Goal: Information Seeking & Learning: Find specific fact

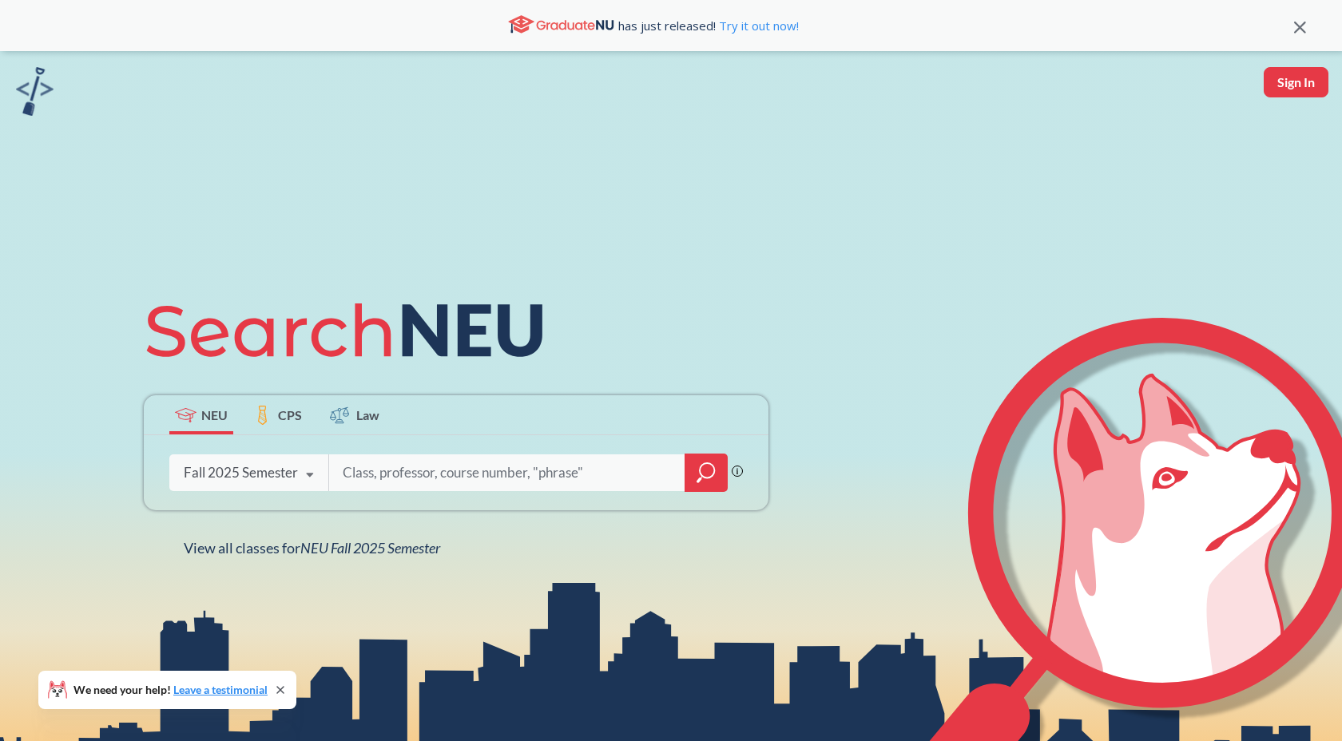
scroll to position [11, 0]
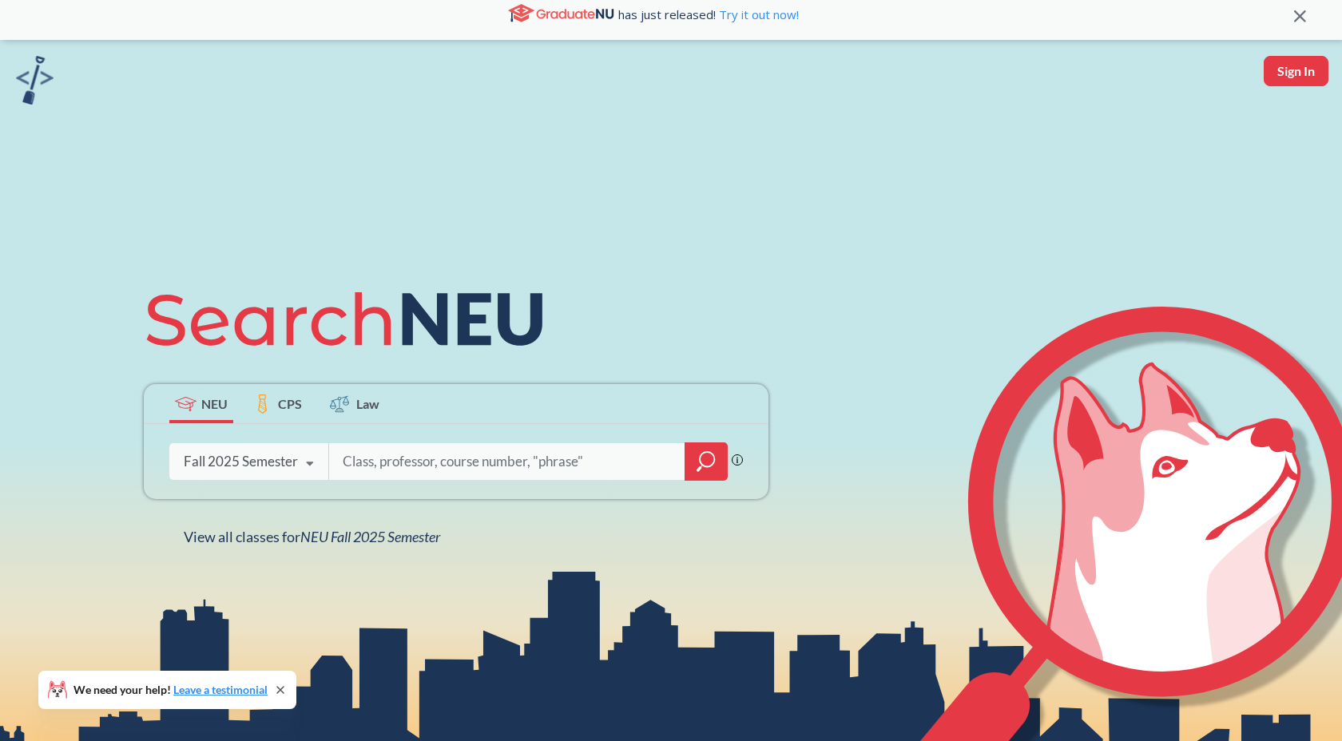
click at [446, 454] on input "search" at bounding box center [507, 462] width 332 height 34
type input "[PERSON_NAME]"
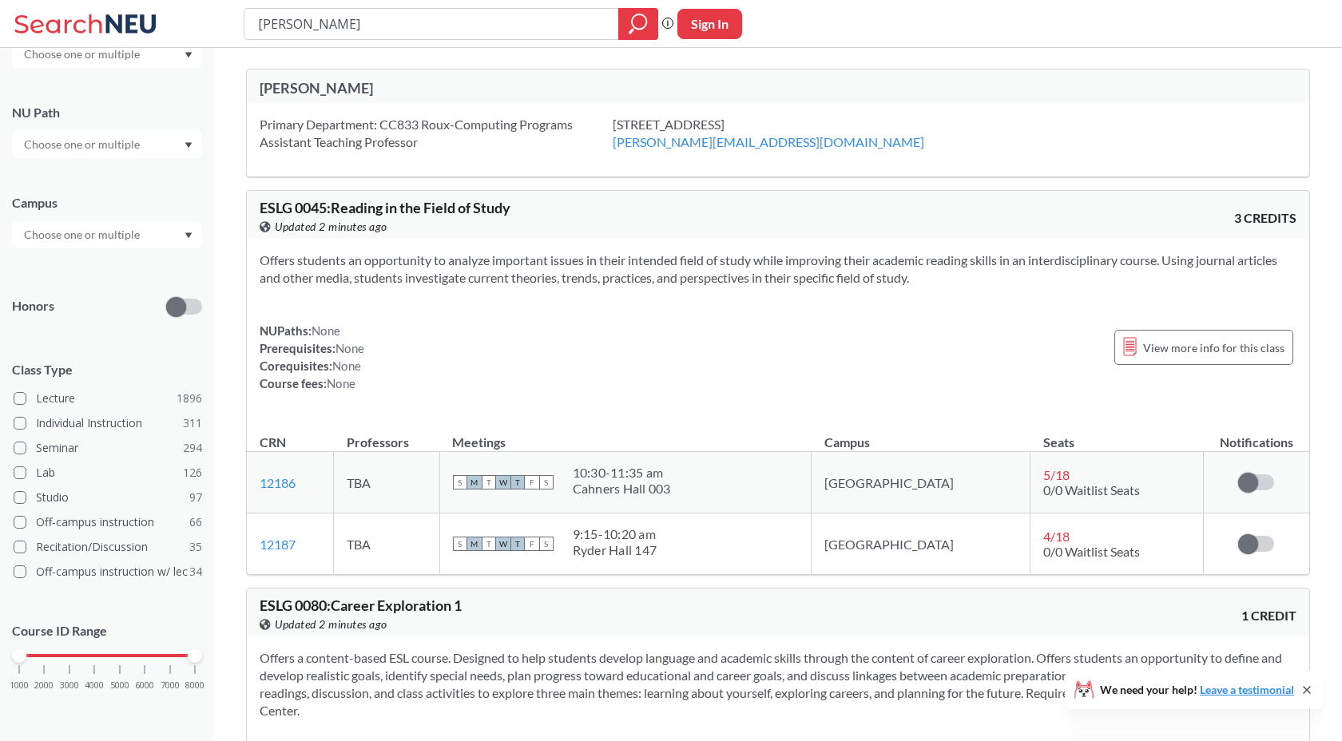
click at [357, 83] on div "[PERSON_NAME]" at bounding box center [519, 88] width 518 height 18
click at [328, 81] on div "[PERSON_NAME]" at bounding box center [519, 88] width 518 height 18
click at [347, 133] on div "Primary Department: CC833 Roux-Computing Programs Assistant Teaching Professor" at bounding box center [436, 133] width 353 height 35
click at [320, 88] on div "[PERSON_NAME]" at bounding box center [519, 88] width 518 height 18
drag, startPoint x: 337, startPoint y: 122, endPoint x: 426, endPoint y: 122, distance: 88.7
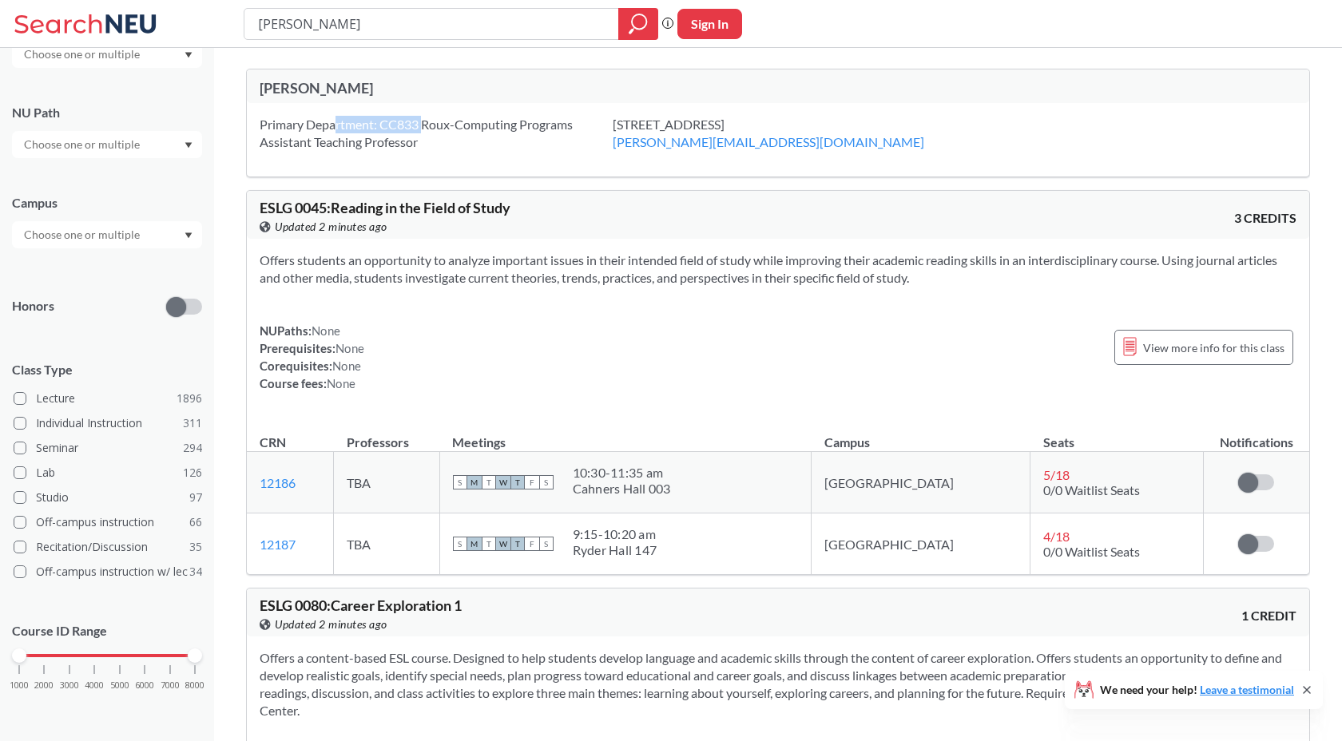
click at [426, 122] on div "Primary Department: CC833 Roux-Computing Programs Assistant Teaching Professor" at bounding box center [436, 133] width 353 height 35
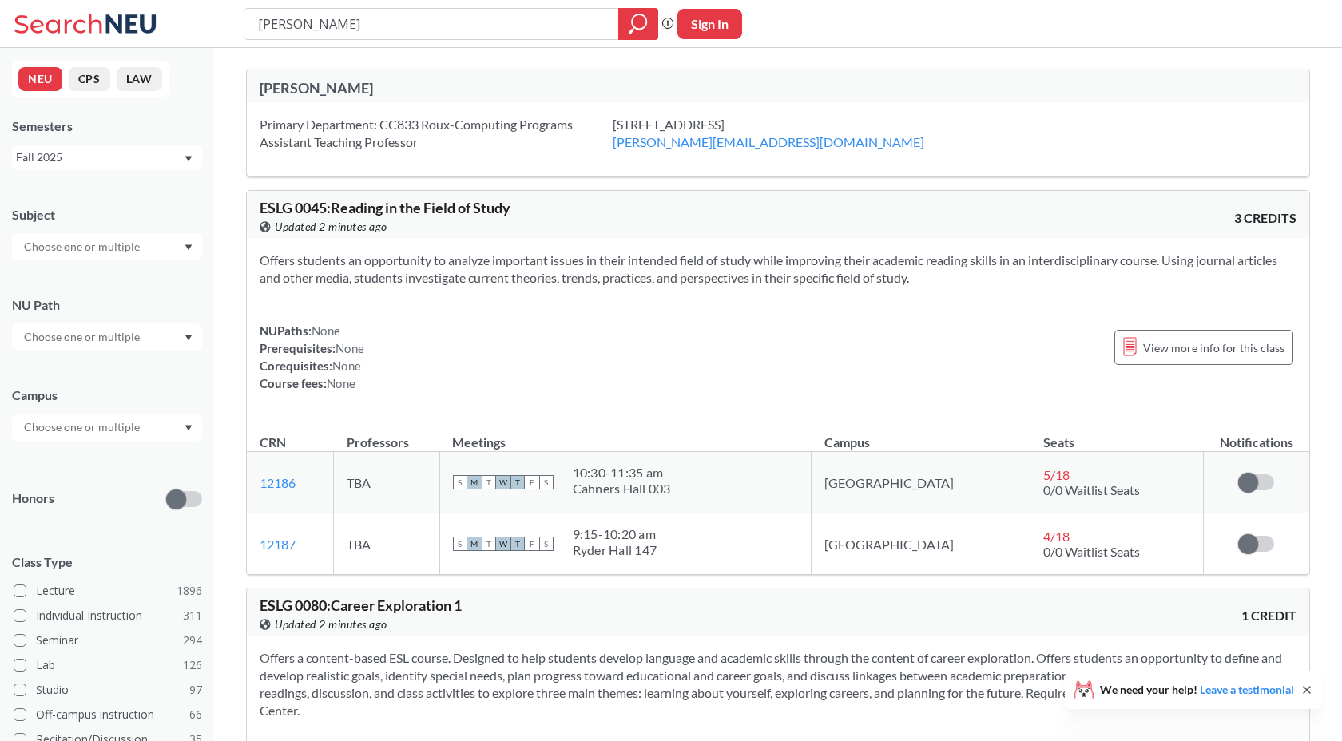
scroll to position [192, 0]
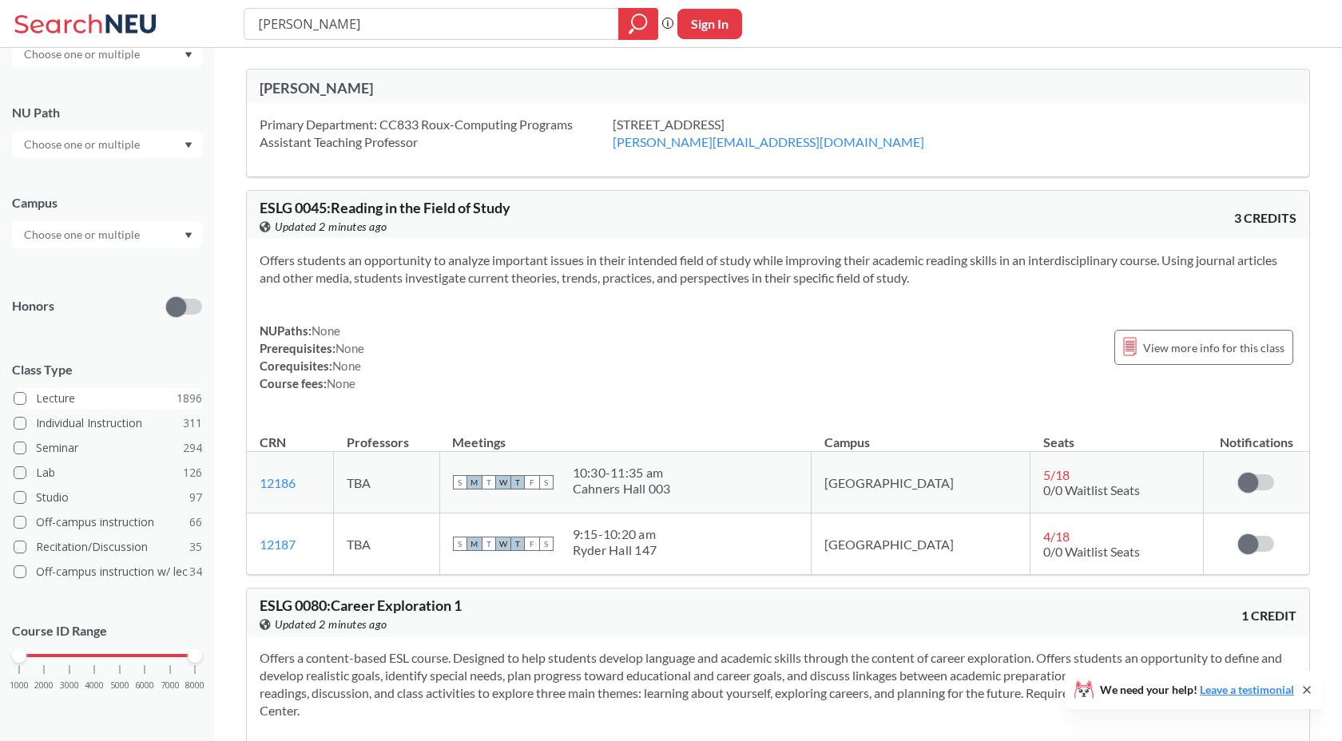
click at [23, 401] on span at bounding box center [20, 398] width 13 height 13
click at [36, 401] on input "Lecture 1896" at bounding box center [42, 396] width 13 height 13
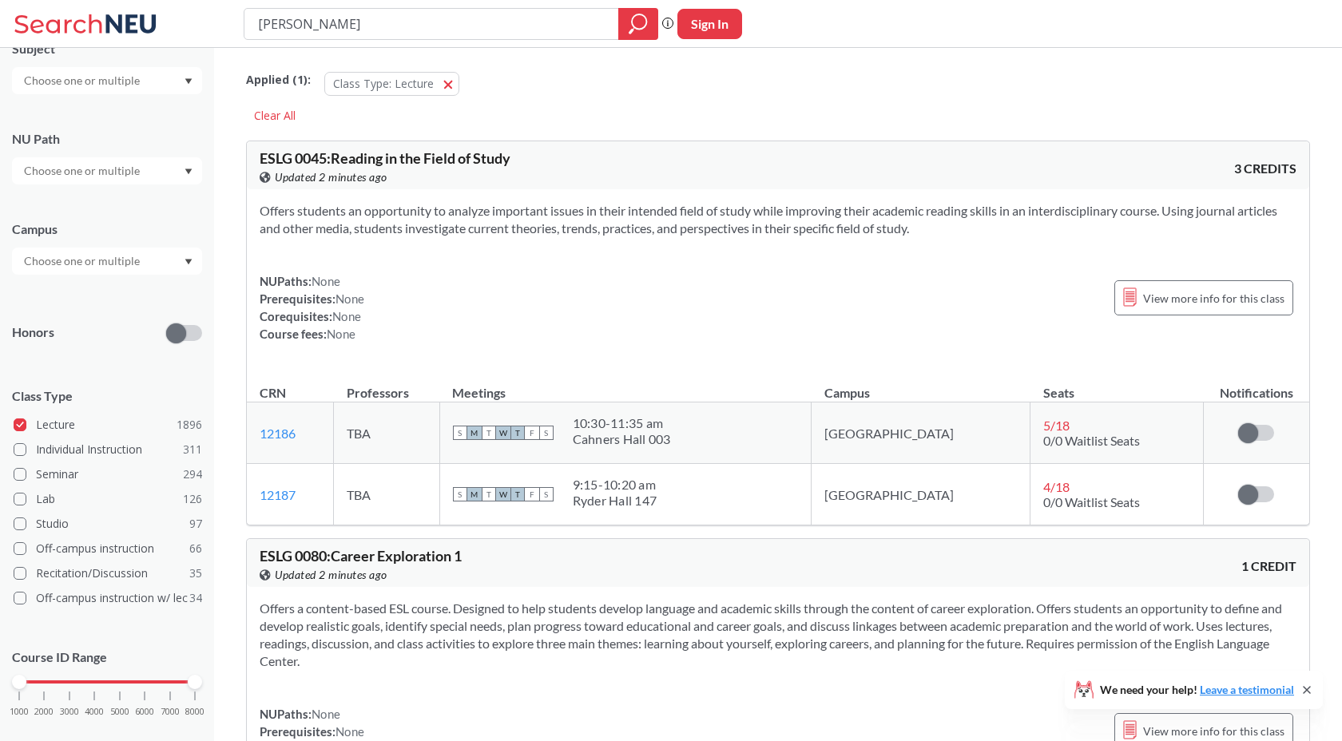
scroll to position [174, 0]
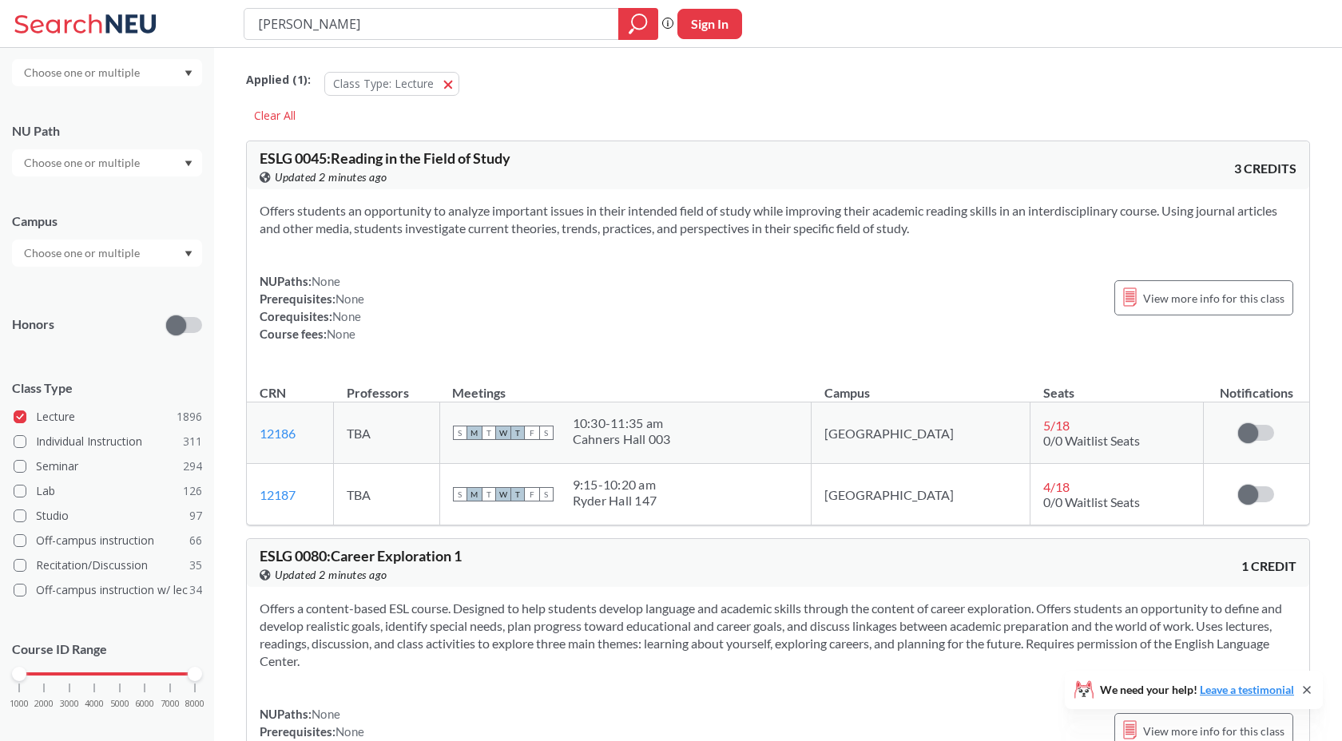
click at [380, 29] on input "[PERSON_NAME]" at bounding box center [431, 23] width 351 height 27
type input "[PERSON_NAME] CS 5800"
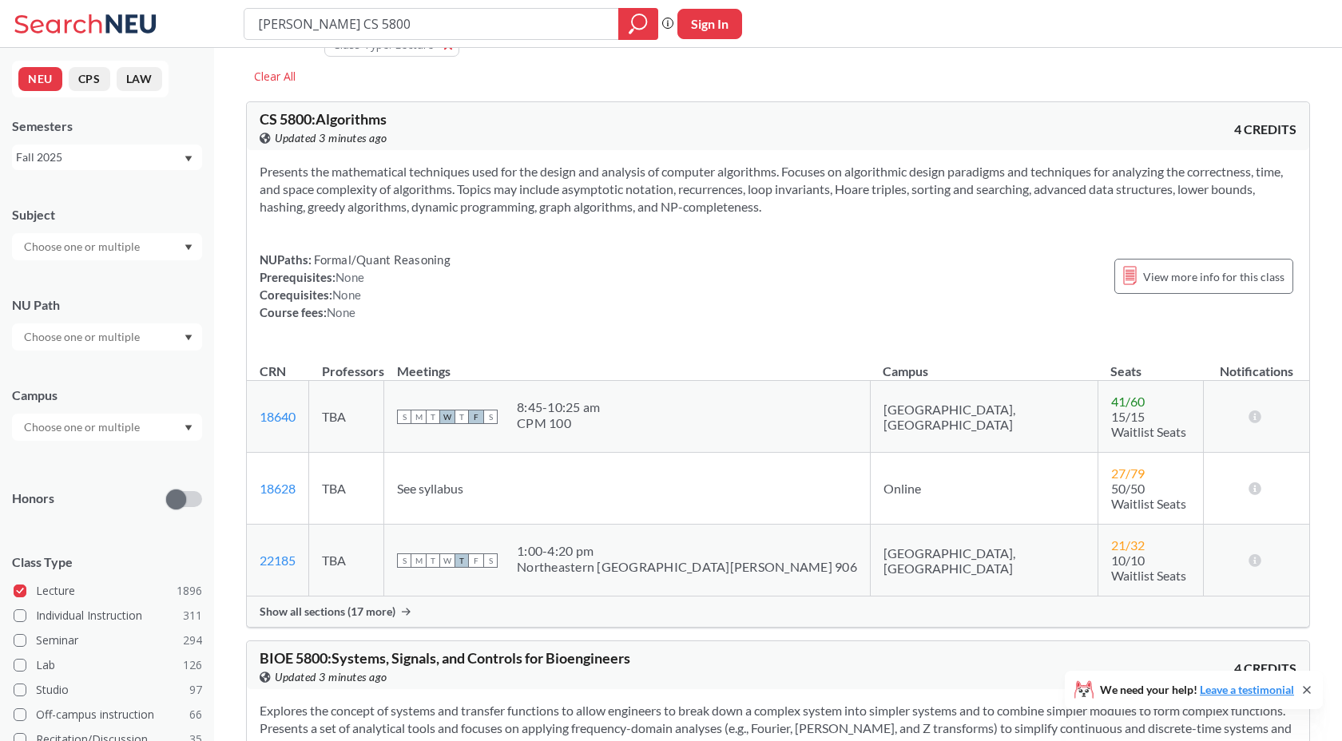
scroll to position [40, 0]
click at [366, 604] on span "Show all sections (17 more)" at bounding box center [328, 611] width 136 height 14
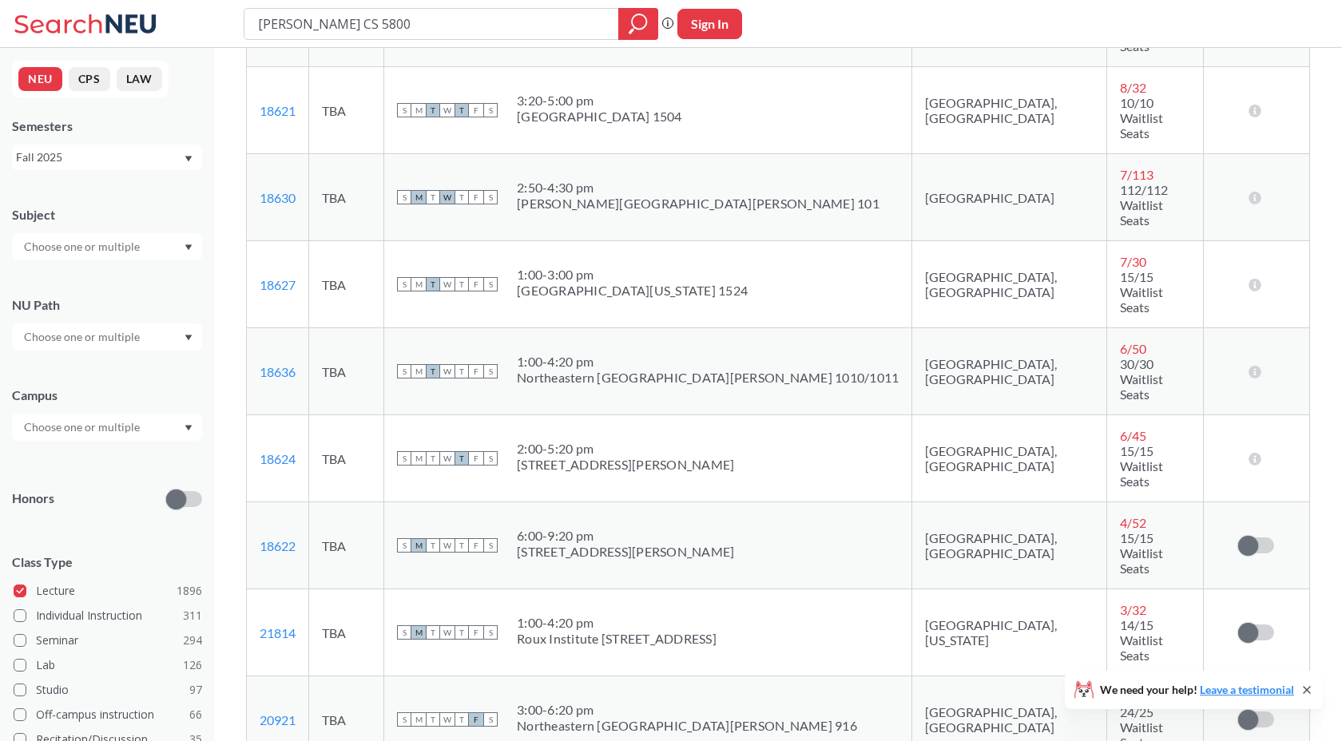
scroll to position [1176, 0]
